Goal: Transaction & Acquisition: Purchase product/service

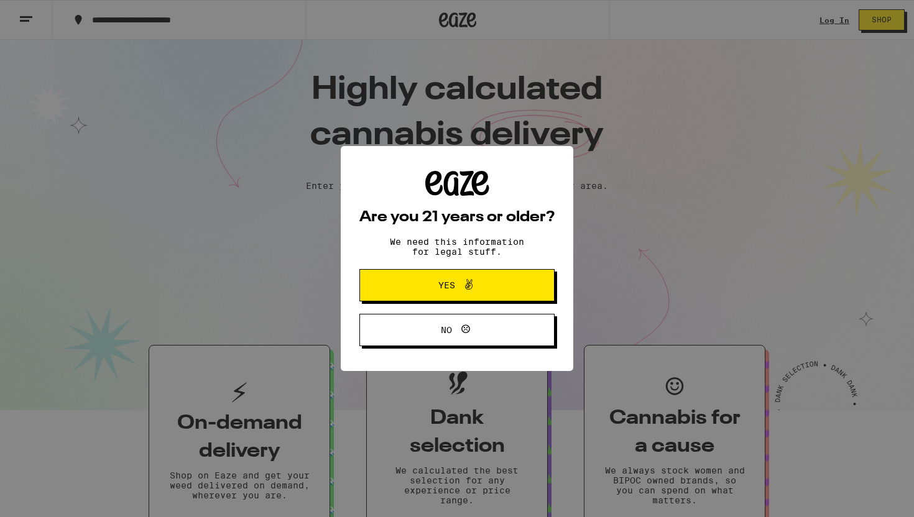
click at [526, 290] on button "Yes" at bounding box center [457, 285] width 195 height 32
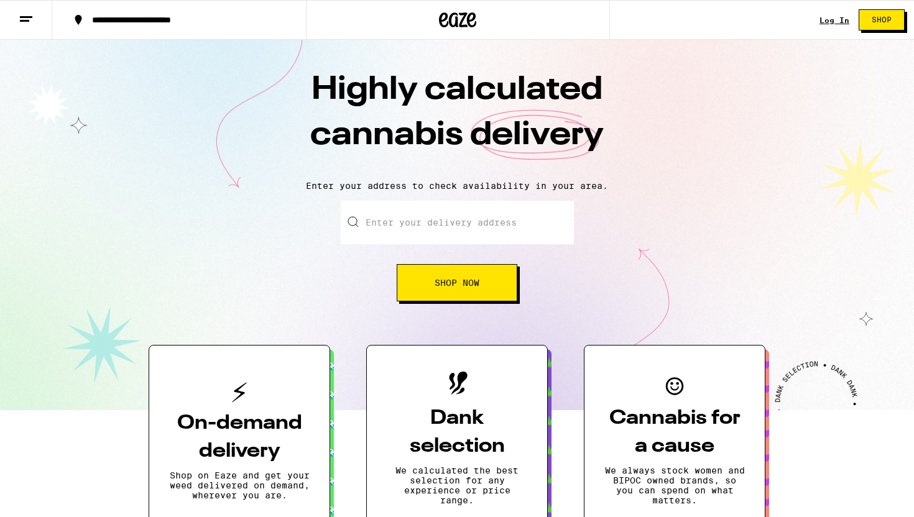
click at [822, 20] on link "Log In" at bounding box center [835, 20] width 30 height 8
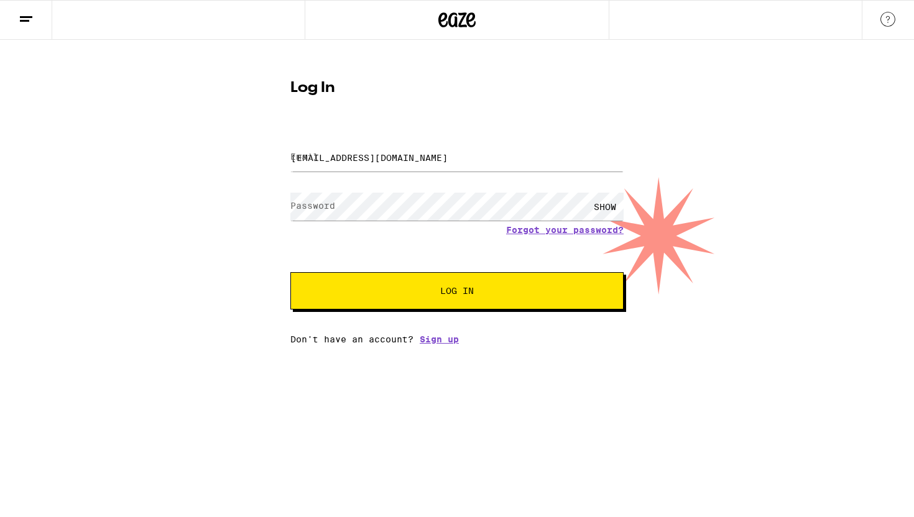
type input "[EMAIL_ADDRESS][DOMAIN_NAME]"
click at [457, 292] on button "Log In" at bounding box center [456, 290] width 333 height 37
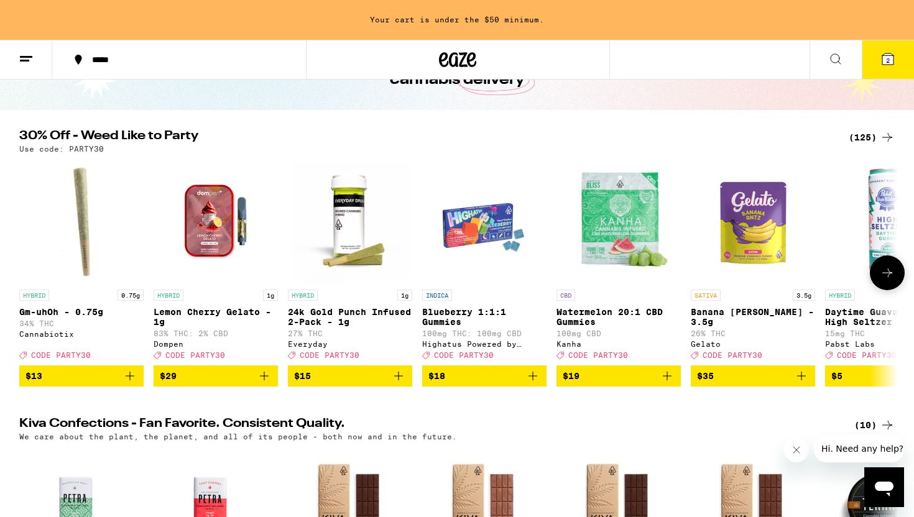
scroll to position [85, 0]
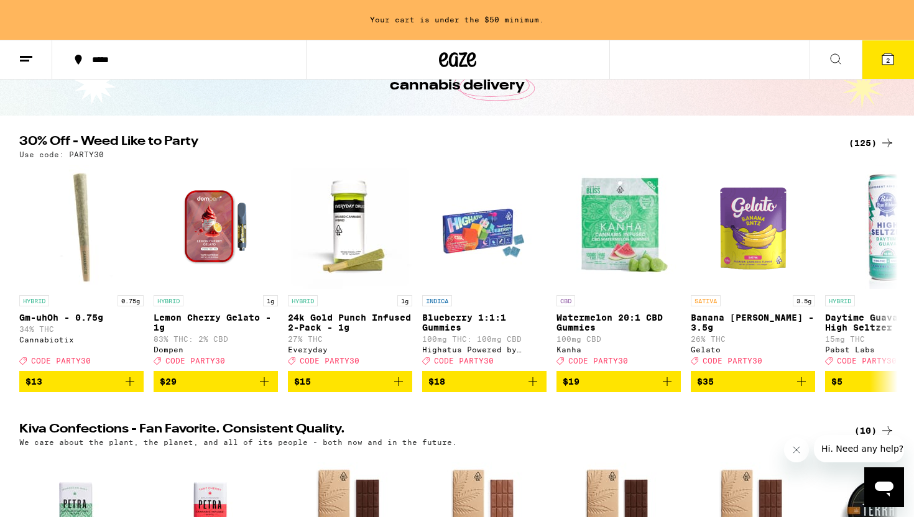
click at [872, 144] on div "(125)" at bounding box center [872, 143] width 46 height 15
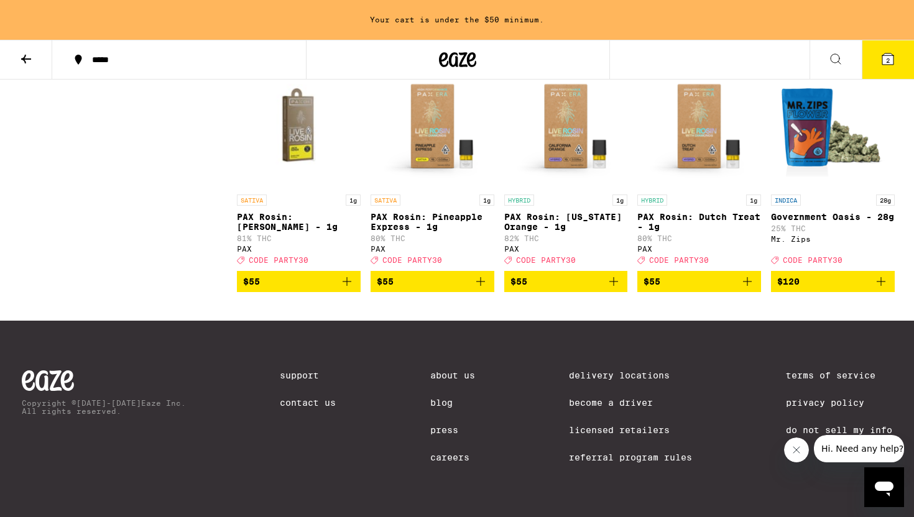
scroll to position [6061, 0]
